Goal: Use online tool/utility: Utilize a website feature to perform a specific function

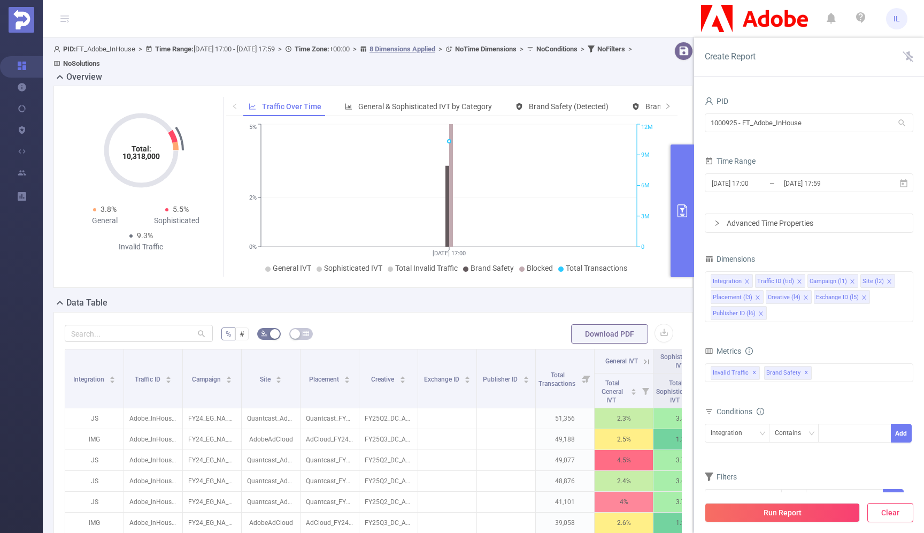
click at [900, 512] on button "Clear" at bounding box center [890, 512] width 46 height 19
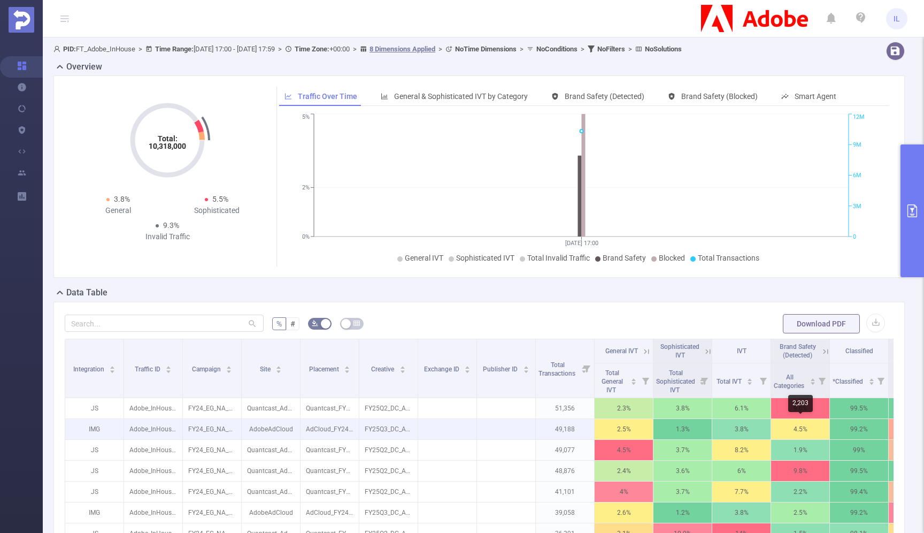
scroll to position [0, 123]
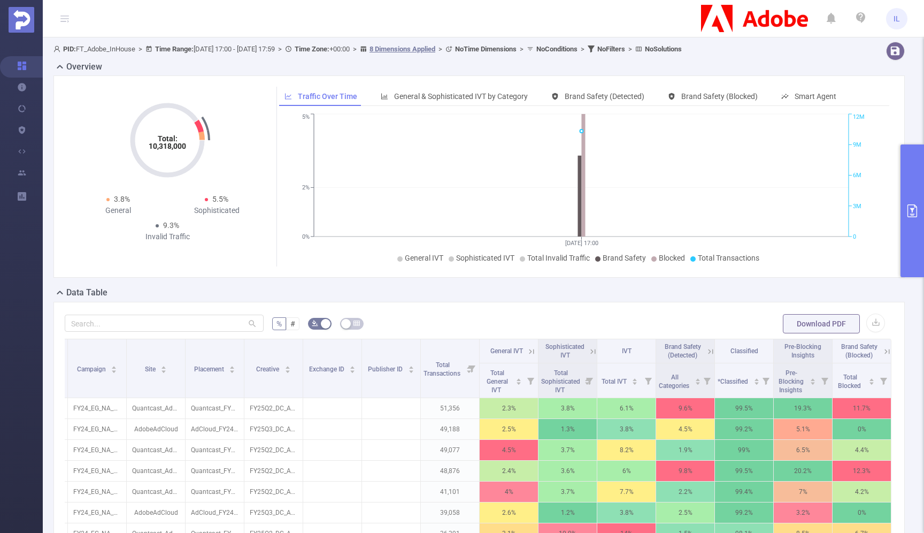
click at [706, 353] on icon at bounding box center [711, 351] width 10 height 10
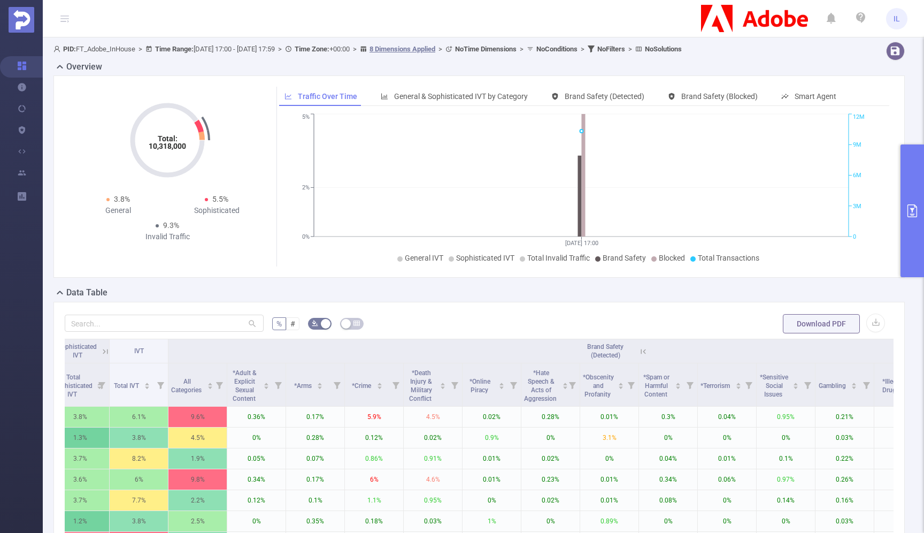
scroll to position [0, 946]
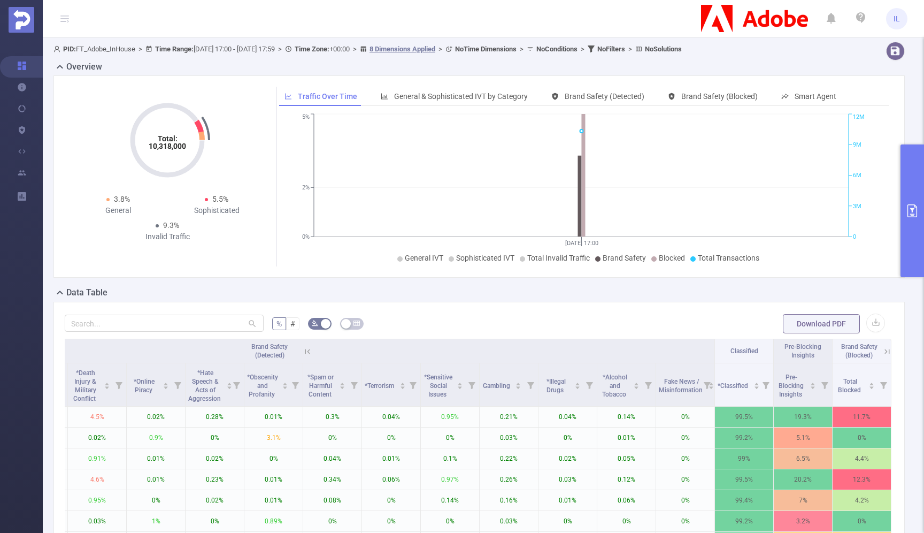
click at [798, 349] on span "Pre-Blocking Insights" at bounding box center [802, 350] width 37 height 18
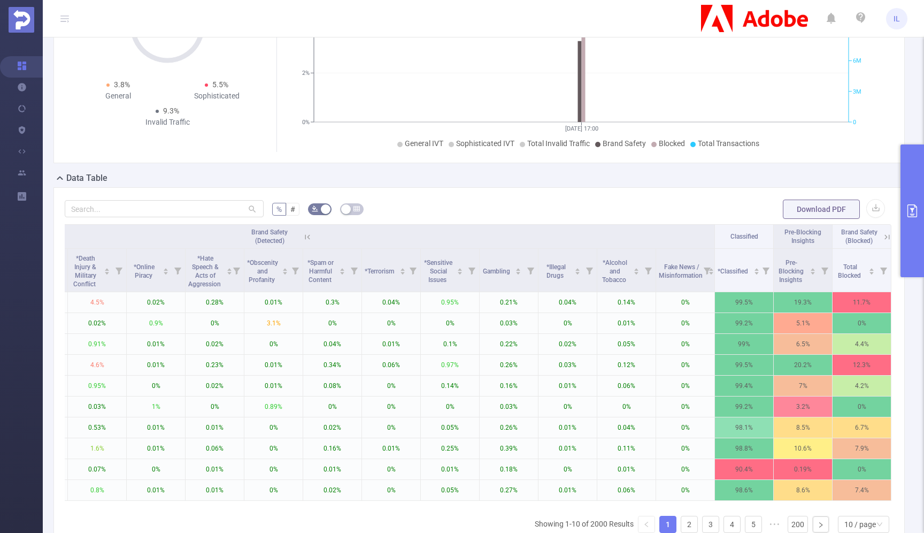
scroll to position [131, 0]
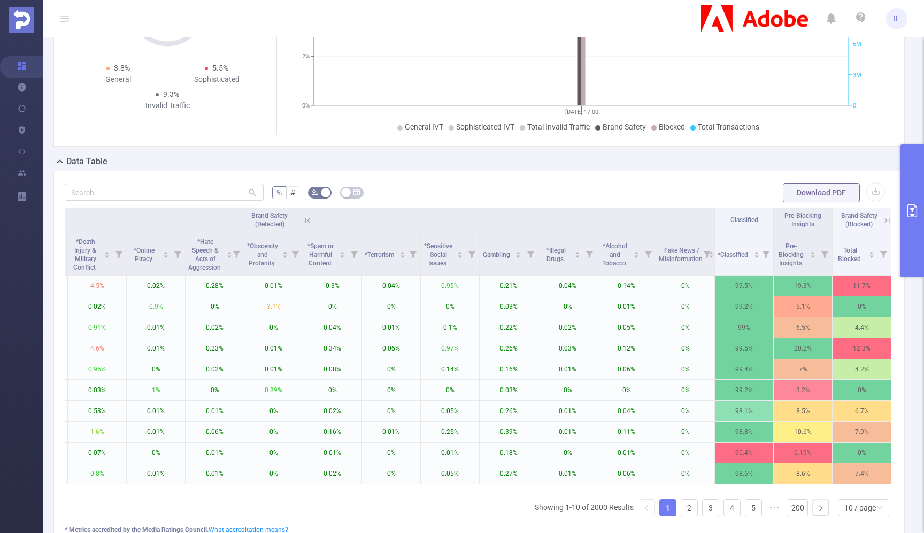
click at [799, 221] on span "Pre-Blocking Insights" at bounding box center [802, 220] width 37 height 16
click at [882, 221] on icon at bounding box center [887, 220] width 10 height 10
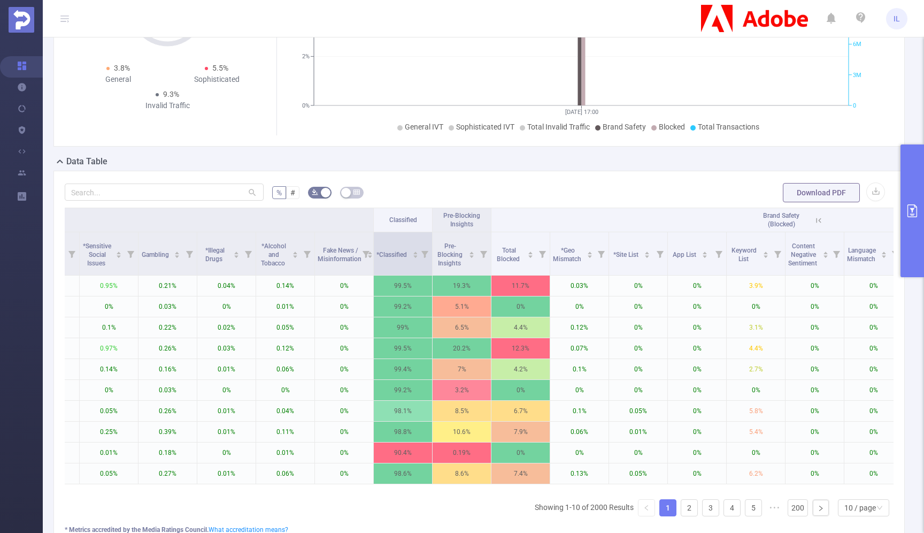
scroll to position [0, 1281]
click at [459, 214] on span "Pre-Blocking Insights" at bounding box center [460, 220] width 37 height 16
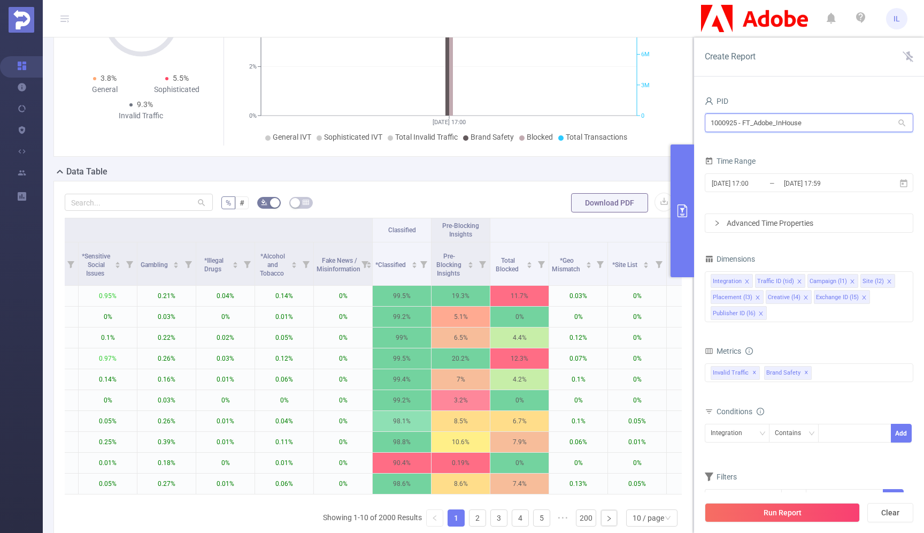
click at [816, 123] on input "1000925 - FT_Adobe_InHouse" at bounding box center [809, 122] width 209 height 19
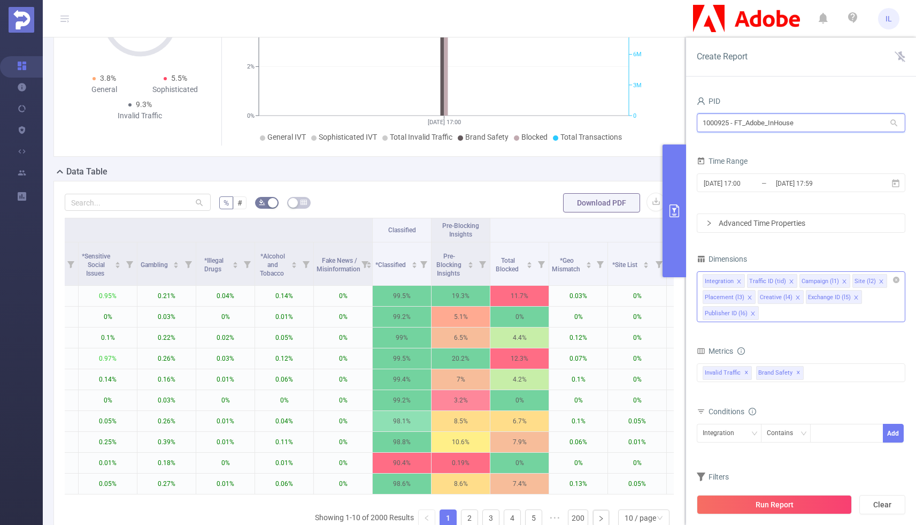
click at [751, 314] on icon "icon: close" at bounding box center [753, 313] width 4 height 4
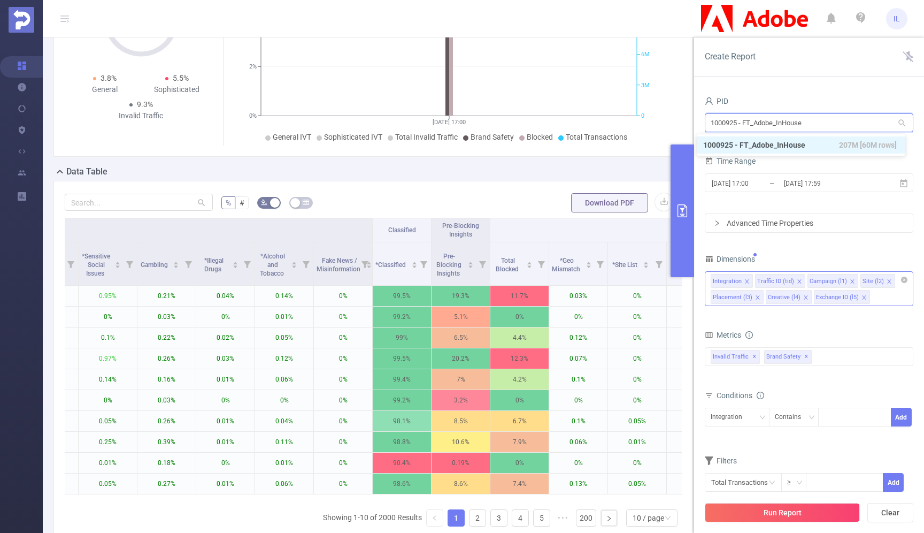
click at [805, 297] on icon "icon: close" at bounding box center [805, 297] width 5 height 5
click at [813, 296] on icon "icon: close" at bounding box center [815, 297] width 5 height 5
click at [787, 296] on div "Integration Traffic ID (tid) Campaign (l1) Site (l2) Placement (l3)" at bounding box center [809, 288] width 209 height 35
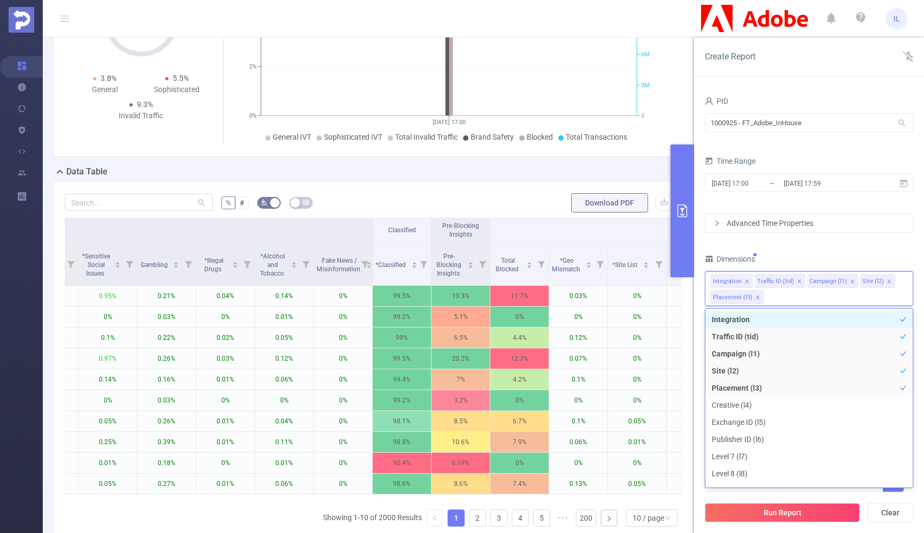
click at [758, 297] on icon "icon: close" at bounding box center [757, 297] width 5 height 5
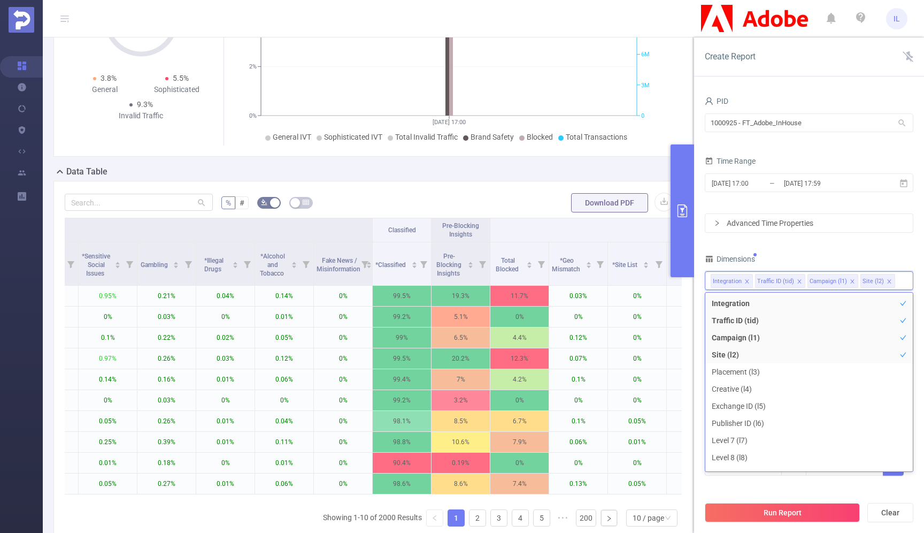
click at [887, 281] on icon "icon: close" at bounding box center [889, 281] width 5 height 5
click at [852, 281] on icon "icon: close" at bounding box center [852, 281] width 5 height 5
click at [800, 282] on li "Traffic ID (tid)" at bounding box center [780, 281] width 50 height 14
click at [797, 282] on icon "icon: close" at bounding box center [799, 281] width 5 height 5
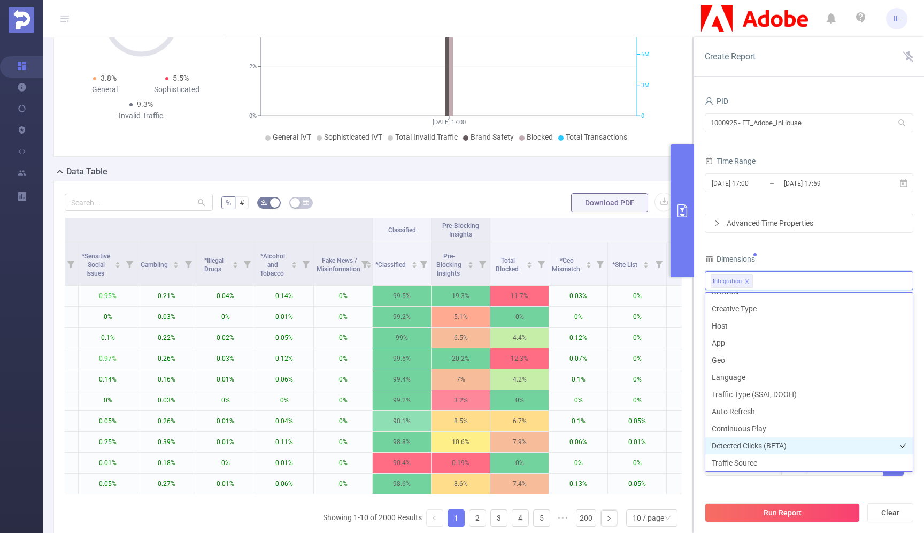
scroll to position [305, 0]
click at [752, 443] on li "Blocking Policy" at bounding box center [808, 443] width 207 height 17
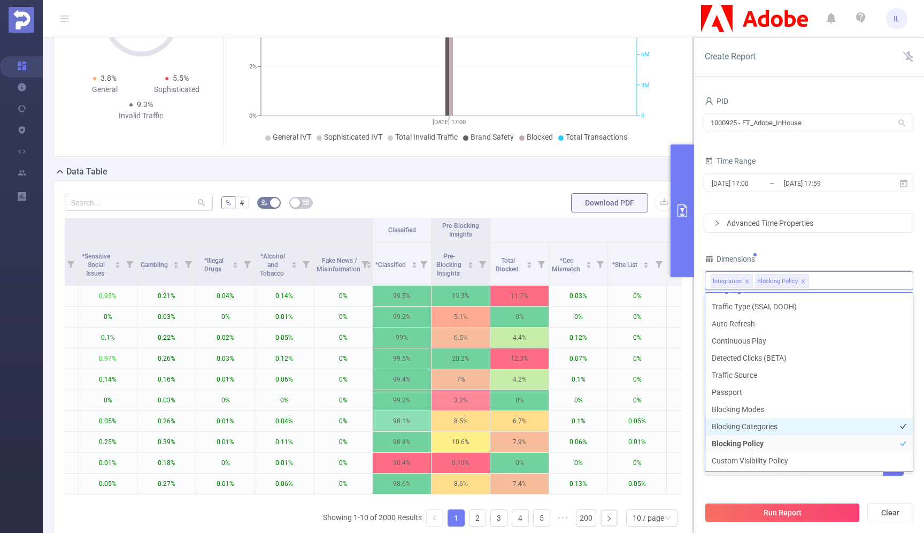
click at [752, 430] on li "Blocking Categories" at bounding box center [808, 426] width 207 height 17
click at [753, 409] on li "Blocking Modes" at bounding box center [808, 409] width 207 height 17
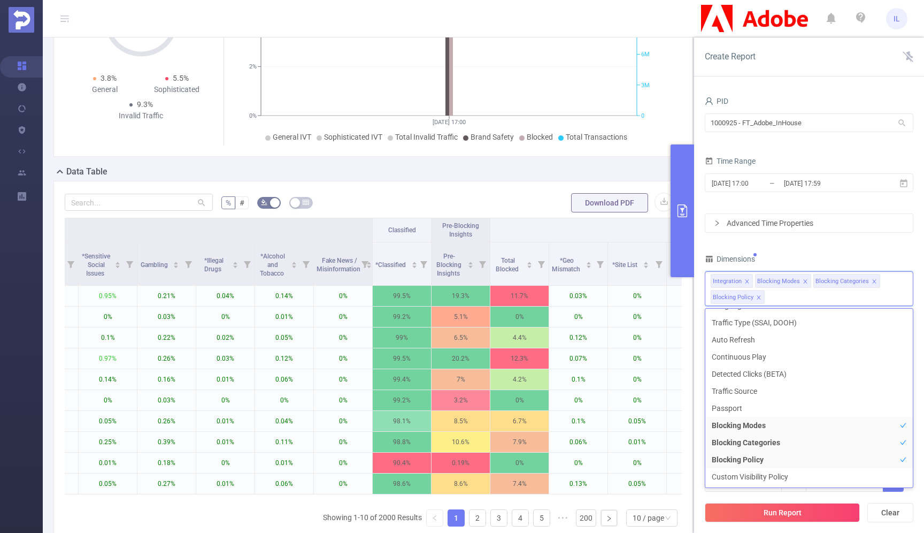
scroll to position [293, 0]
click at [846, 250] on div "PID 1000925 - FT_Adobe_InHouse 1000925 - FT_Adobe_InHouse Time Range [DATE] 17:…" at bounding box center [809, 300] width 209 height 412
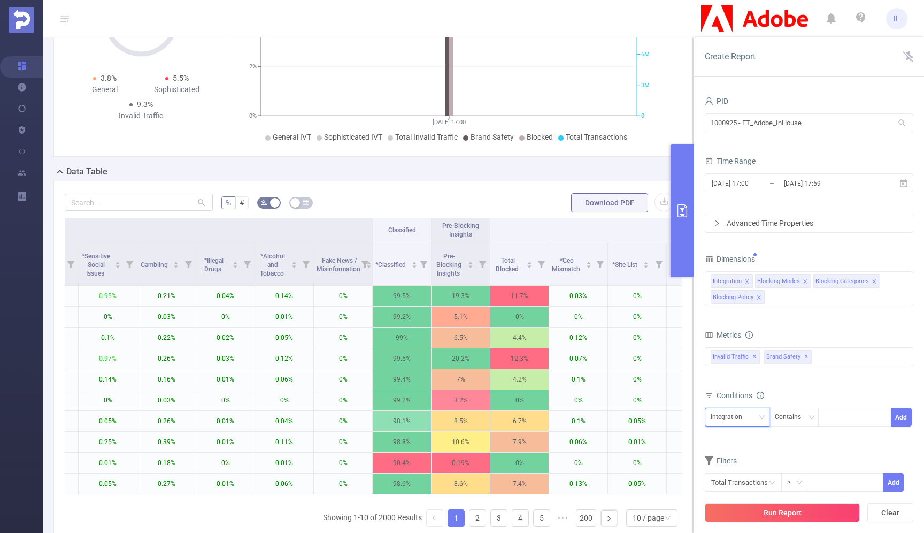
click at [760, 418] on icon "icon: down" at bounding box center [762, 417] width 6 height 6
click at [750, 439] on li "Integration" at bounding box center [744, 438] width 79 height 17
click at [810, 418] on icon "icon: down" at bounding box center [811, 417] width 6 height 6
click at [785, 456] on li "Is" at bounding box center [803, 456] width 71 height 17
click at [825, 413] on input at bounding box center [826, 417] width 5 height 14
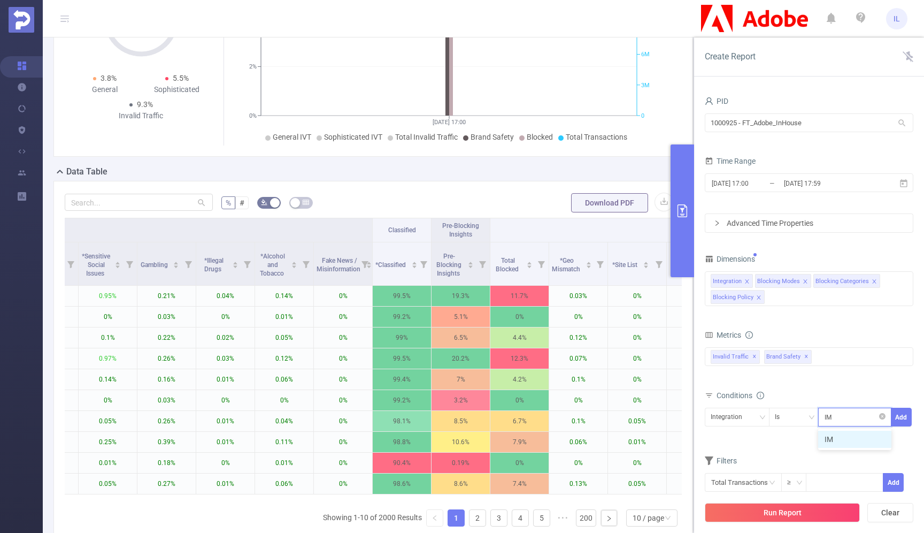
type input "IMG"
click at [838, 438] on li "IMG" at bounding box center [854, 438] width 73 height 17
click at [803, 515] on button "Run Report" at bounding box center [782, 512] width 155 height 19
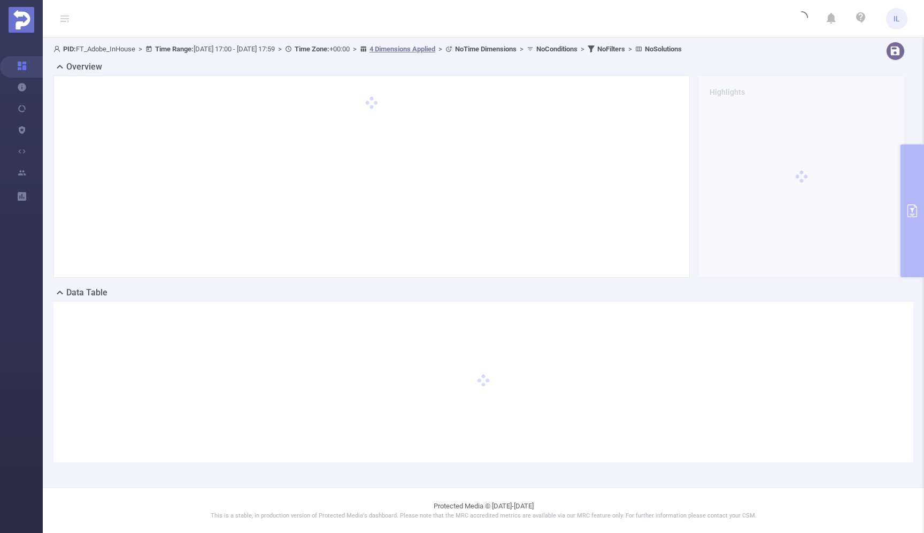
scroll to position [0, 0]
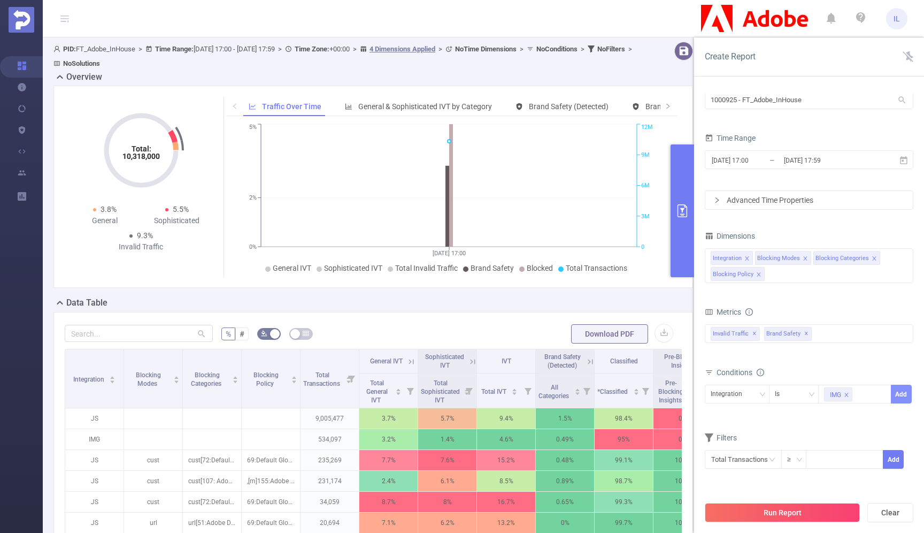
click at [901, 395] on button "Add" at bounding box center [901, 393] width 21 height 19
click at [819, 507] on button "Run Report" at bounding box center [782, 512] width 155 height 19
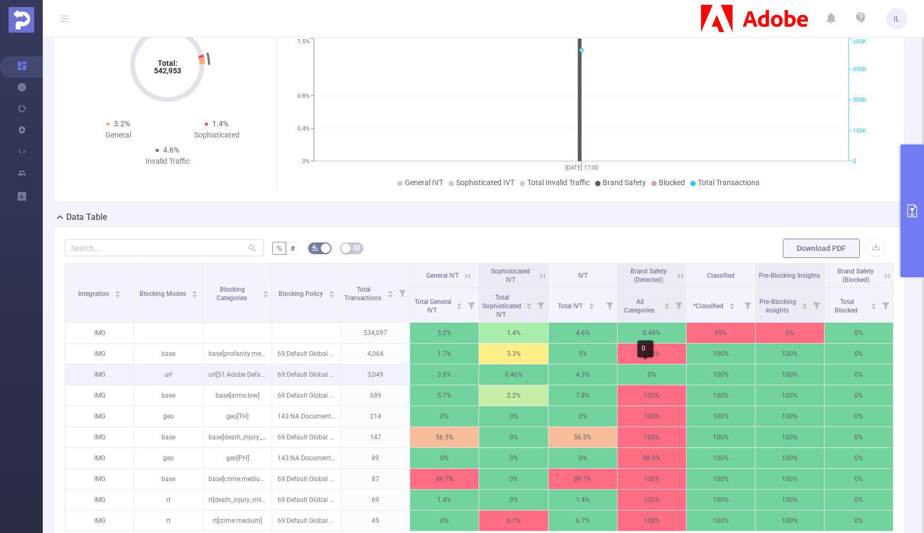
scroll to position [103, 0]
